Goal: Browse casually: Explore the website without a specific task or goal

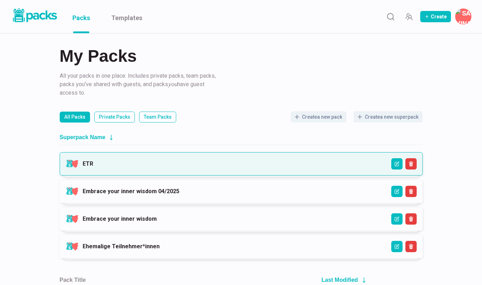
click at [93, 160] on link "ETR" at bounding box center [88, 163] width 11 height 7
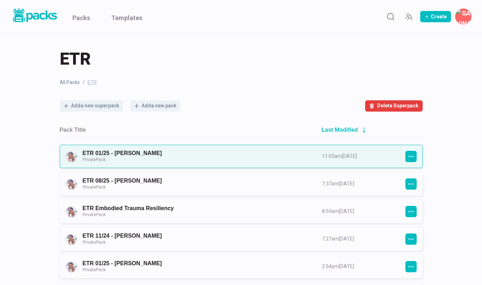
click at [208, 158] on link "ETR 01/25 - Tatjana Brodt Private Pack" at bounding box center [196, 156] width 227 height 13
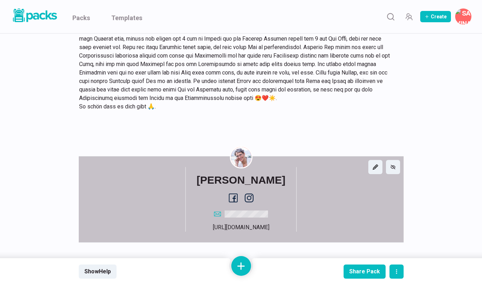
scroll to position [5682, 0]
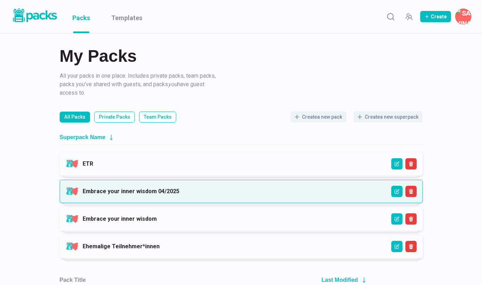
click at [114, 189] on link "Embrace your inner wisdom 04/2025" at bounding box center [131, 191] width 97 height 7
